Goal: Information Seeking & Learning: Learn about a topic

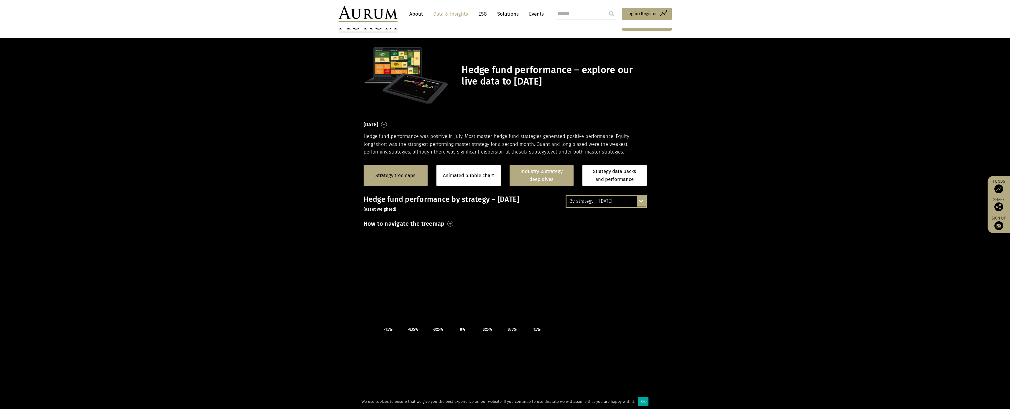
scroll to position [66, 0]
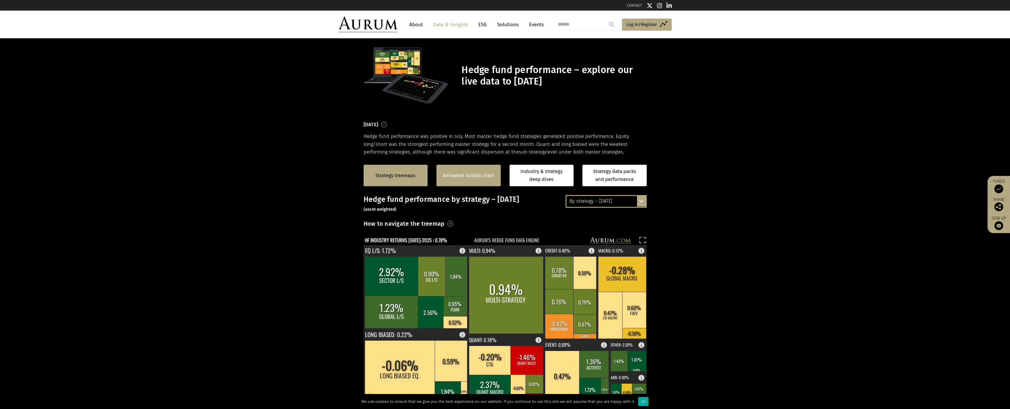
click at [473, 182] on div "Animated bubble chart" at bounding box center [468, 176] width 64 height 22
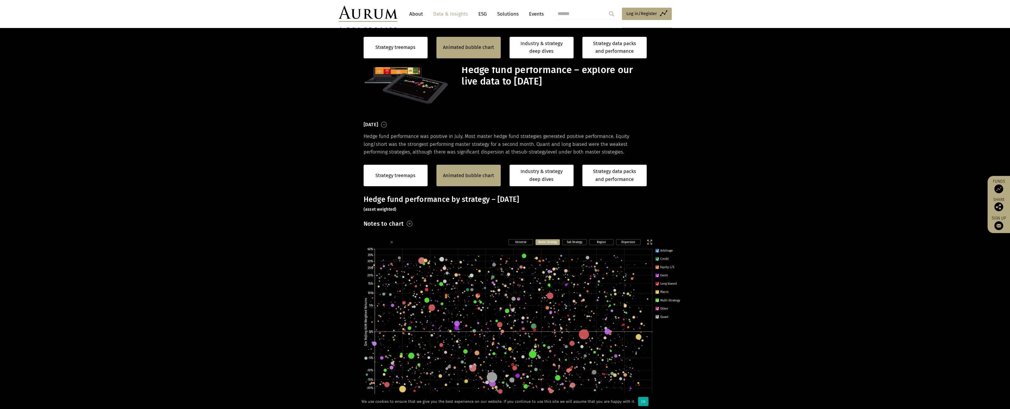
scroll to position [116, 0]
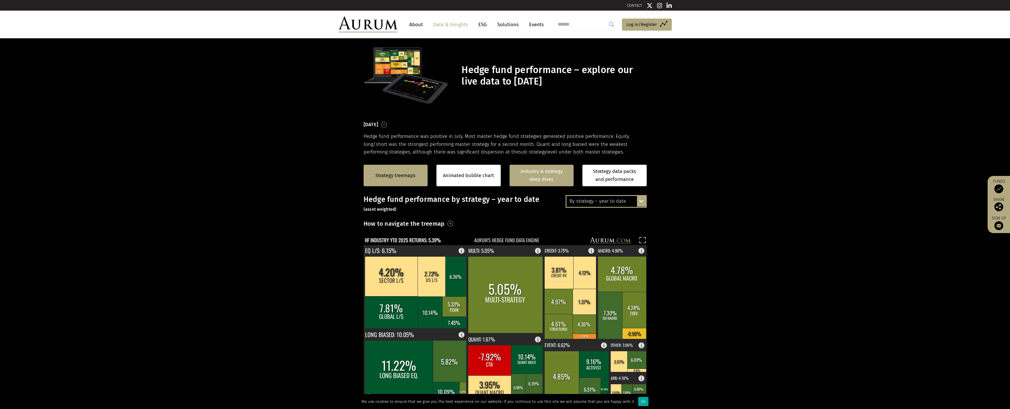
click at [545, 179] on link "Industry & strategy deep dives" at bounding box center [542, 176] width 64 height 22
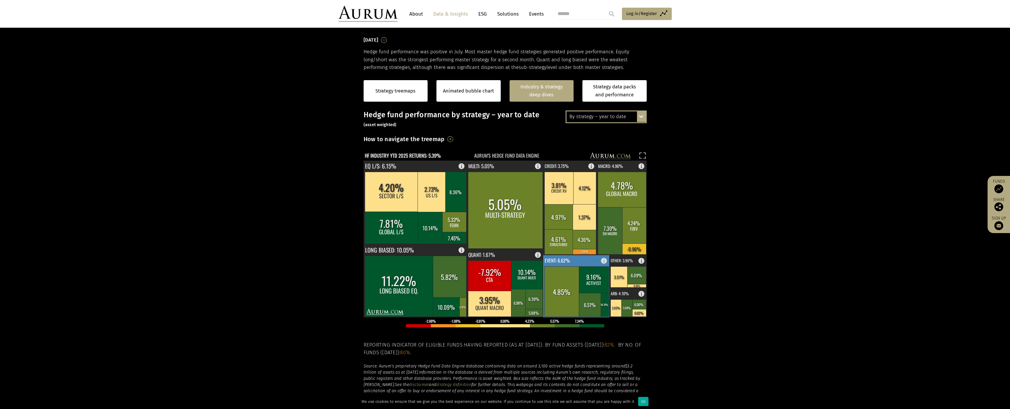
scroll to position [73, 0]
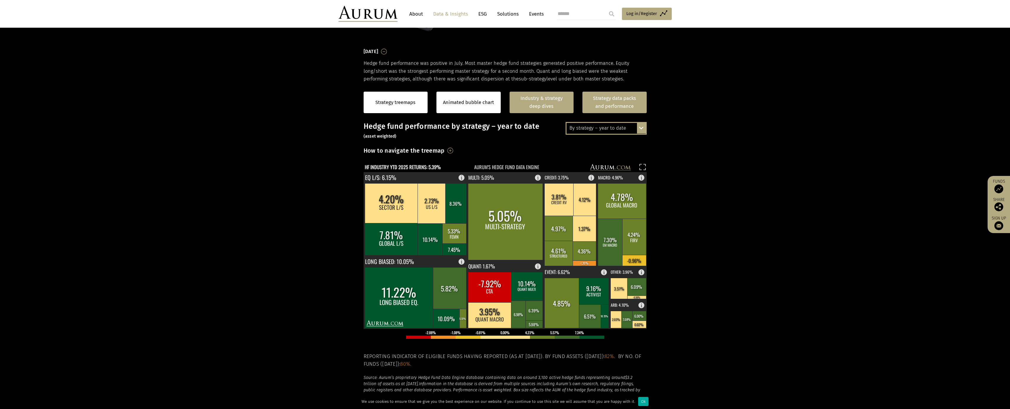
click at [610, 96] on link "Strategy data packs and performance" at bounding box center [614, 103] width 64 height 22
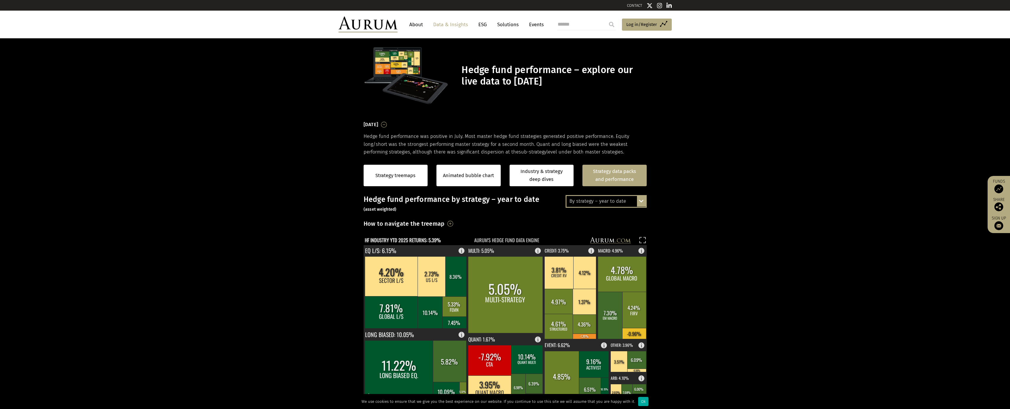
click at [459, 26] on link "Data & Insights" at bounding box center [450, 24] width 41 height 11
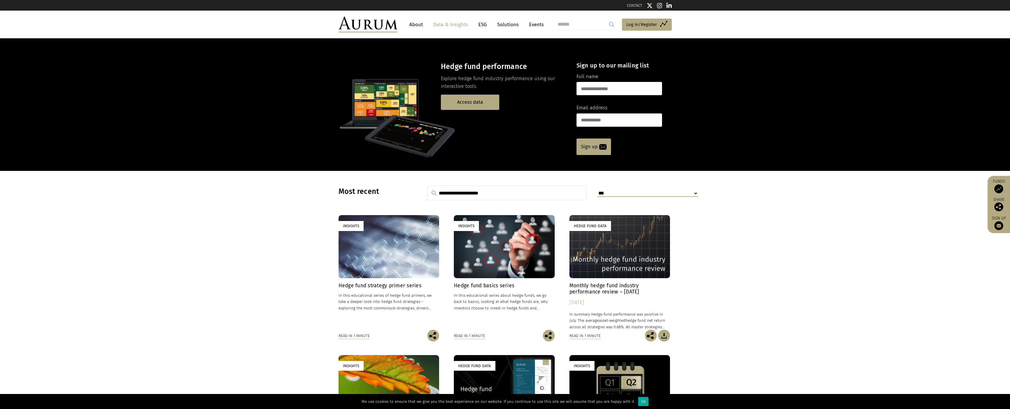
click at [389, 24] on img at bounding box center [368, 25] width 59 height 16
